Goal: Use online tool/utility

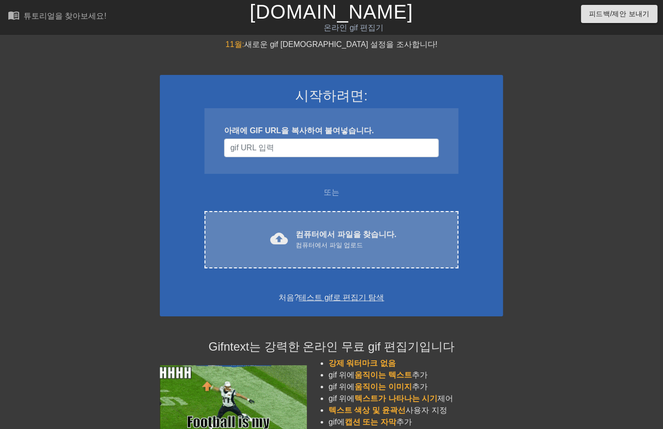
click at [337, 230] on font "컴퓨터에서 파일을 찾습니다." at bounding box center [346, 234] width 101 height 8
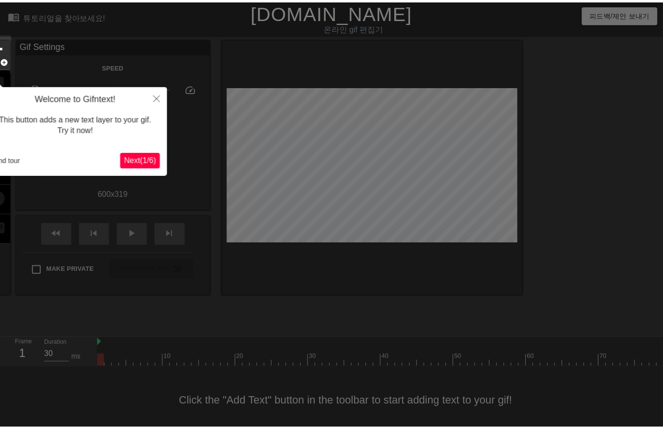
scroll to position [15, 0]
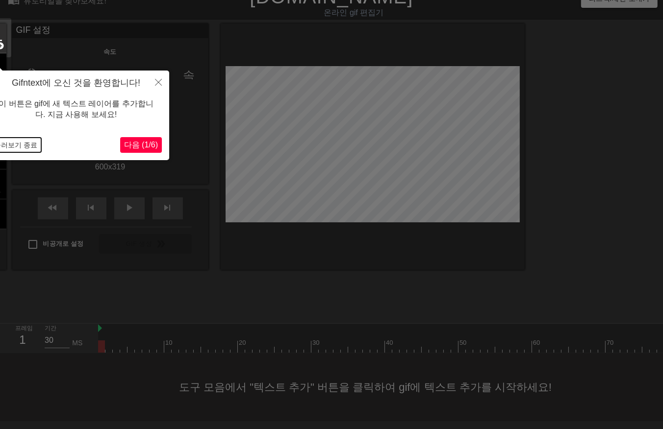
click at [25, 144] on button "둘러보기 종료" at bounding box center [15, 145] width 51 height 15
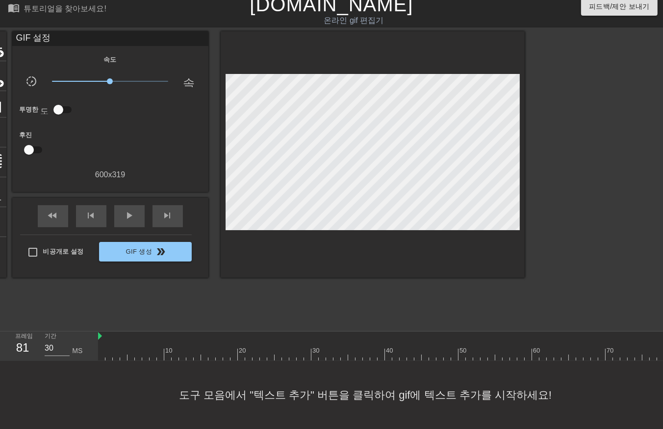
drag, startPoint x: 101, startPoint y: 346, endPoint x: 694, endPoint y: 325, distance: 593.6
click at [662, 325] on html "menu_book 튜토리얼을 찾아보세요! [DOMAIN_NAME] 온라인 gif 편집기 피드백/제안 보내기 타이틀 add_circle 이미지 …" at bounding box center [331, 211] width 663 height 437
click at [131, 210] on span "play_arrow" at bounding box center [130, 216] width 12 height 12
click at [131, 210] on span "일시 중지" at bounding box center [130, 216] width 12 height 12
click at [100, 349] on div at bounding box center [649, 355] width 1103 height 12
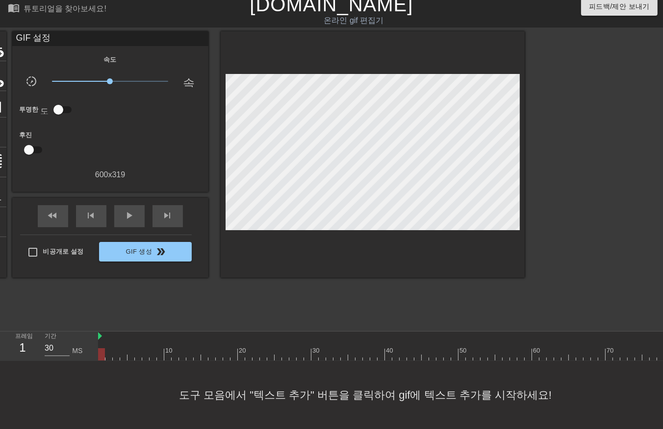
click at [108, 349] on div at bounding box center [649, 355] width 1103 height 12
click at [101, 349] on div at bounding box center [649, 355] width 1103 height 12
drag, startPoint x: 101, startPoint y: 347, endPoint x: 289, endPoint y: 363, distance: 188.9
click at [289, 363] on div "menu_book 튜토리얼을 찾아보세요! [DOMAIN_NAME] 온라인 gif 편집기 피드백/제안 보내기 타이틀 add_circle 이미지 …" at bounding box center [331, 211] width 663 height 437
click at [101, 350] on div at bounding box center [649, 355] width 1103 height 12
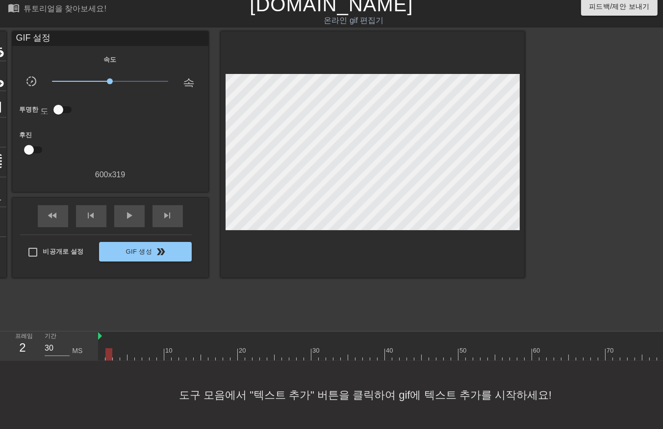
click at [107, 349] on div at bounding box center [649, 355] width 1103 height 12
click at [114, 349] on div at bounding box center [649, 355] width 1103 height 12
drag, startPoint x: 123, startPoint y: 350, endPoint x: 125, endPoint y: 357, distance: 7.8
click at [124, 356] on div "10 20 30 40 50 60 70 80 90 100 110 120 130 140 150" at bounding box center [380, 346] width 565 height 29
click at [128, 351] on div at bounding box center [649, 355] width 1103 height 12
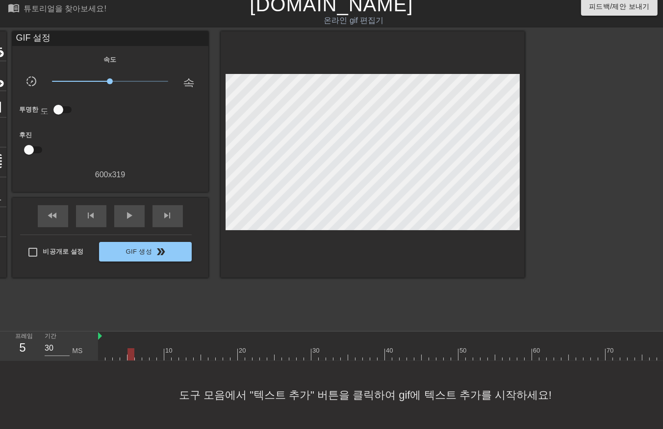
click at [135, 351] on div at bounding box center [649, 355] width 1103 height 12
drag, startPoint x: 144, startPoint y: 347, endPoint x: 150, endPoint y: 350, distance: 6.6
click at [144, 350] on div at bounding box center [649, 355] width 1103 height 12
click at [150, 350] on div at bounding box center [649, 355] width 1103 height 12
click at [159, 352] on div at bounding box center [649, 355] width 1103 height 12
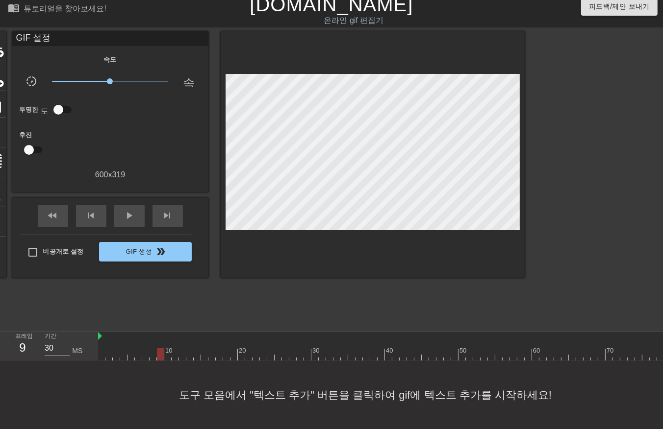
click at [165, 350] on div at bounding box center [649, 355] width 1103 height 12
click at [173, 351] on div at bounding box center [649, 355] width 1103 height 12
drag, startPoint x: 180, startPoint y: 347, endPoint x: 185, endPoint y: 352, distance: 6.9
click at [180, 352] on div at bounding box center [649, 355] width 1103 height 12
click at [187, 351] on div at bounding box center [649, 355] width 1103 height 12
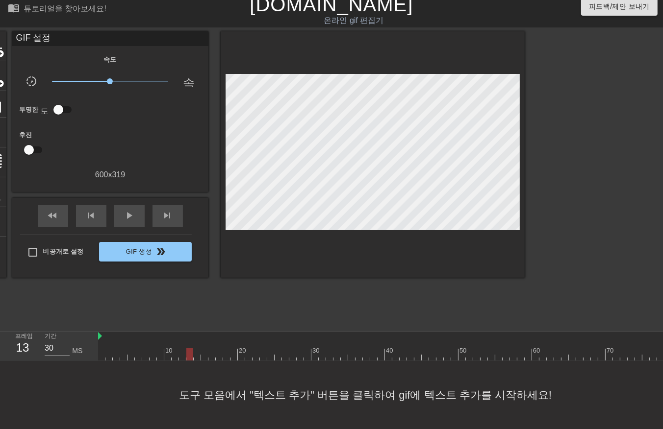
click at [194, 350] on div at bounding box center [649, 355] width 1103 height 12
drag, startPoint x: 202, startPoint y: 346, endPoint x: 201, endPoint y: 352, distance: 6.1
click at [201, 352] on div at bounding box center [649, 355] width 1103 height 12
drag, startPoint x: 209, startPoint y: 347, endPoint x: 213, endPoint y: 352, distance: 7.0
click at [209, 354] on div "10 20 30 40 50 60 70 80 90 100 110 120 130 140 150" at bounding box center [380, 346] width 565 height 29
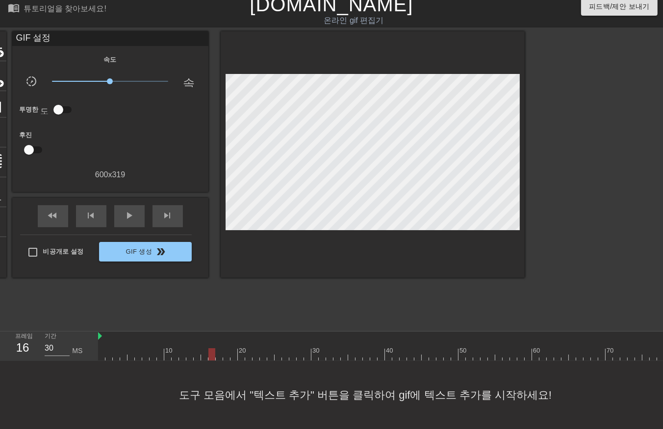
click at [217, 353] on div "10 20 30 40 50 60 70 80 90 100 110 120 130 140 150" at bounding box center [649, 346] width 1103 height 29
click at [225, 350] on div at bounding box center [649, 355] width 1103 height 12
click at [231, 350] on div at bounding box center [649, 355] width 1103 height 12
click at [236, 356] on div "10 20 30 40 50 60 70 80 90 100 110 120 130 140 150" at bounding box center [380, 346] width 565 height 29
click at [101, 349] on div at bounding box center [649, 355] width 1103 height 12
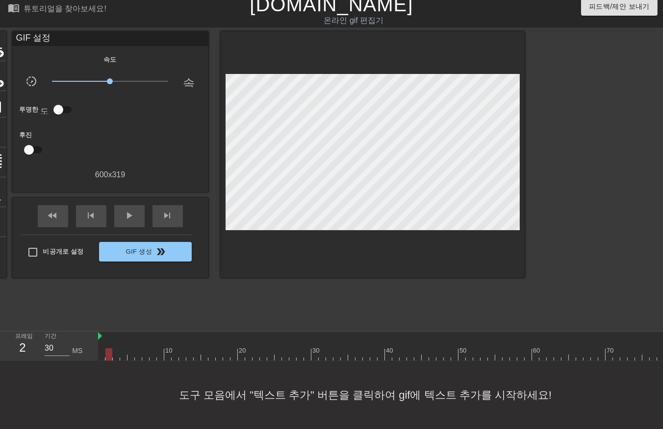
drag, startPoint x: 109, startPoint y: 346, endPoint x: 114, endPoint y: 352, distance: 7.3
click at [109, 349] on div at bounding box center [649, 355] width 1103 height 12
drag, startPoint x: 115, startPoint y: 346, endPoint x: 121, endPoint y: 353, distance: 9.4
click at [118, 351] on div at bounding box center [649, 355] width 1103 height 12
drag, startPoint x: 122, startPoint y: 345, endPoint x: 126, endPoint y: 352, distance: 7.5
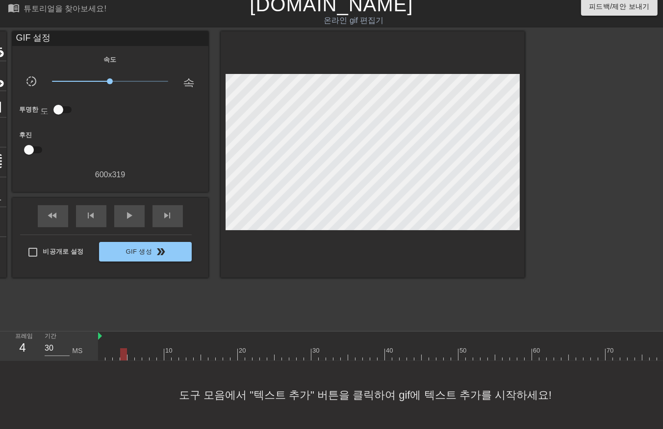
click at [122, 349] on div at bounding box center [649, 355] width 1103 height 12
click at [129, 349] on div at bounding box center [649, 355] width 1103 height 12
drag, startPoint x: 138, startPoint y: 346, endPoint x: 145, endPoint y: 352, distance: 9.4
click at [138, 350] on div at bounding box center [649, 355] width 1103 height 12
drag, startPoint x: 146, startPoint y: 346, endPoint x: 152, endPoint y: 349, distance: 7.0
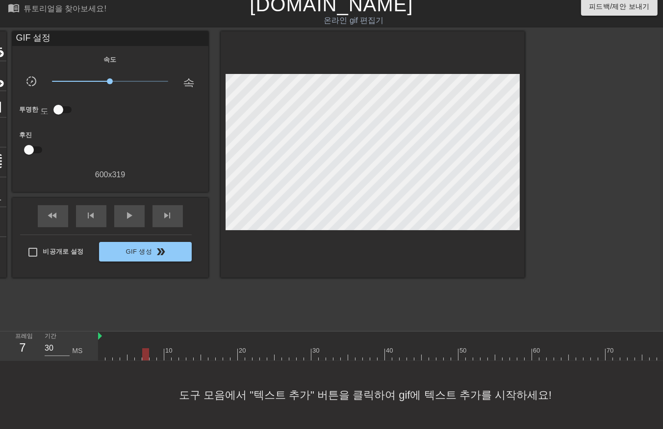
click at [145, 349] on div at bounding box center [649, 355] width 1103 height 12
drag, startPoint x: 152, startPoint y: 345, endPoint x: 154, endPoint y: 350, distance: 5.3
click at [153, 349] on div at bounding box center [649, 355] width 1103 height 12
click at [160, 349] on div at bounding box center [649, 355] width 1103 height 12
drag, startPoint x: 166, startPoint y: 346, endPoint x: 169, endPoint y: 351, distance: 5.7
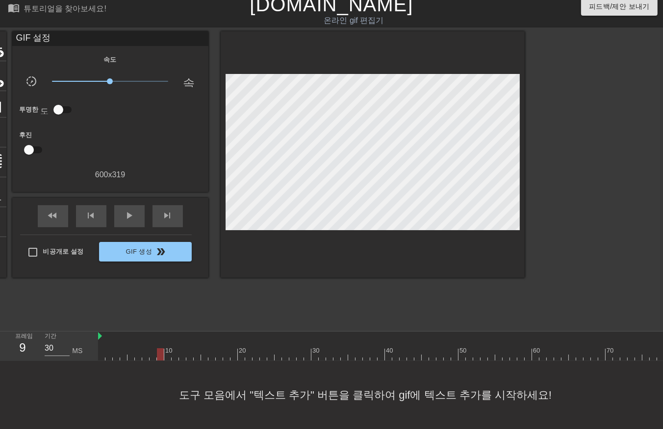
click at [166, 349] on div at bounding box center [649, 355] width 1103 height 12
drag, startPoint x: 173, startPoint y: 346, endPoint x: 178, endPoint y: 351, distance: 7.3
click at [174, 350] on div at bounding box center [649, 355] width 1103 height 12
drag, startPoint x: 180, startPoint y: 347, endPoint x: 184, endPoint y: 354, distance: 8.6
click at [180, 350] on div at bounding box center [649, 355] width 1103 height 12
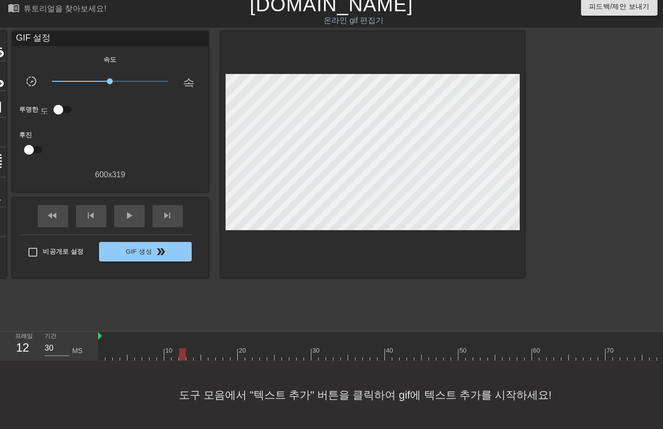
click at [188, 349] on div at bounding box center [649, 355] width 1103 height 12
drag, startPoint x: 195, startPoint y: 346, endPoint x: 198, endPoint y: 352, distance: 6.4
click at [194, 350] on div at bounding box center [649, 355] width 1103 height 12
click at [202, 349] on div at bounding box center [649, 355] width 1103 height 12
drag, startPoint x: 211, startPoint y: 347, endPoint x: 217, endPoint y: 356, distance: 11.0
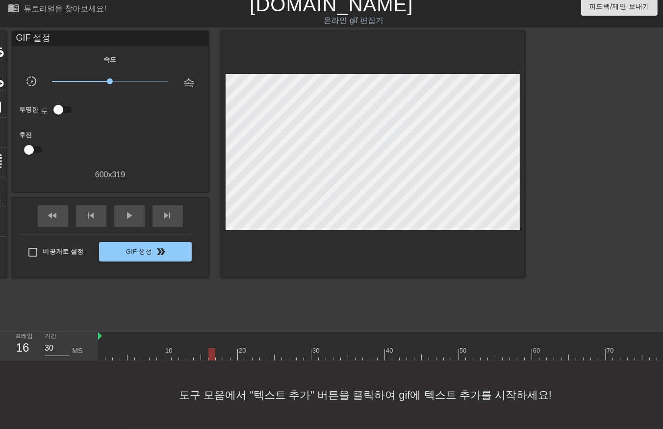
click at [211, 350] on div at bounding box center [649, 355] width 1103 height 12
drag, startPoint x: 219, startPoint y: 343, endPoint x: 220, endPoint y: 348, distance: 4.9
click at [219, 349] on div at bounding box center [649, 355] width 1103 height 12
drag, startPoint x: 227, startPoint y: 344, endPoint x: 226, endPoint y: 353, distance: 9.4
click at [226, 351] on div at bounding box center [649, 355] width 1103 height 12
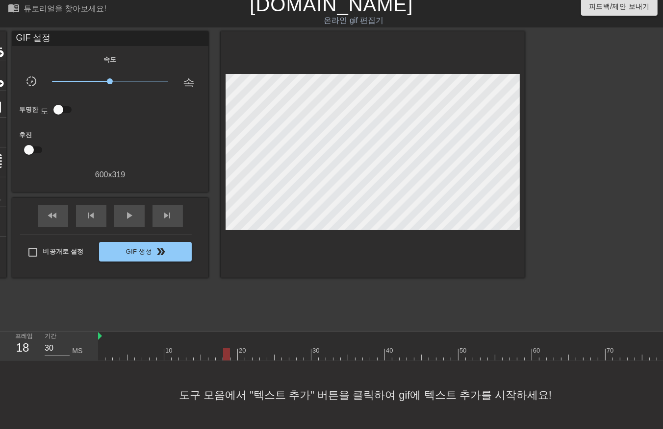
click at [232, 349] on div at bounding box center [649, 355] width 1103 height 12
click at [239, 350] on div at bounding box center [649, 355] width 1103 height 12
click at [249, 352] on div at bounding box center [649, 355] width 1103 height 12
drag, startPoint x: 253, startPoint y: 350, endPoint x: 260, endPoint y: 355, distance: 8.7
click at [254, 353] on div "10 20 30 40 50 60 70 80 90 100 110 120 130 140 150" at bounding box center [649, 346] width 1103 height 29
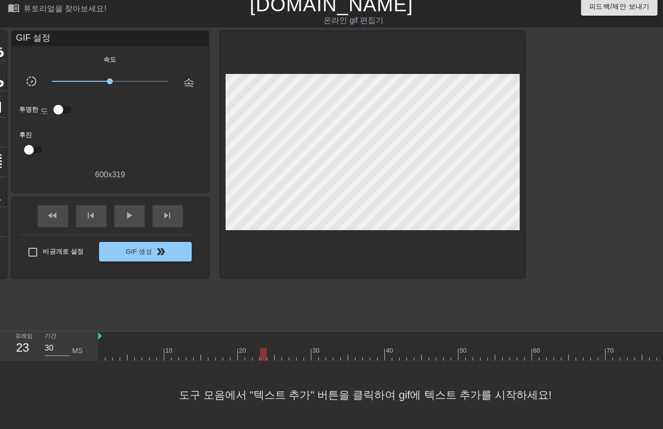
click at [260, 349] on div at bounding box center [649, 355] width 1103 height 12
drag, startPoint x: 267, startPoint y: 346, endPoint x: 271, endPoint y: 353, distance: 8.1
click at [267, 351] on div at bounding box center [649, 355] width 1103 height 12
click at [277, 353] on div "10 20 30 40 50 60 70 80 90 100 110 120 130 140 150" at bounding box center [649, 346] width 1103 height 29
click at [285, 349] on div at bounding box center [649, 355] width 1103 height 12
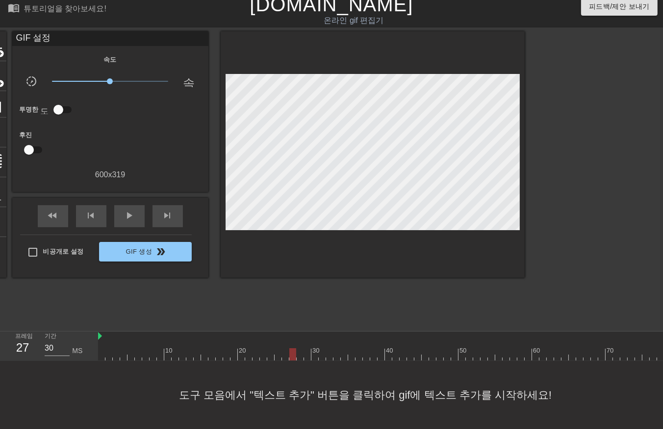
click at [292, 349] on div at bounding box center [649, 355] width 1103 height 12
click at [301, 349] on div at bounding box center [649, 355] width 1103 height 12
click at [306, 349] on div at bounding box center [649, 355] width 1103 height 12
click at [299, 350] on div at bounding box center [649, 355] width 1103 height 12
click at [101, 349] on div at bounding box center [649, 355] width 1103 height 12
